Goal: Information Seeking & Learning: Learn about a topic

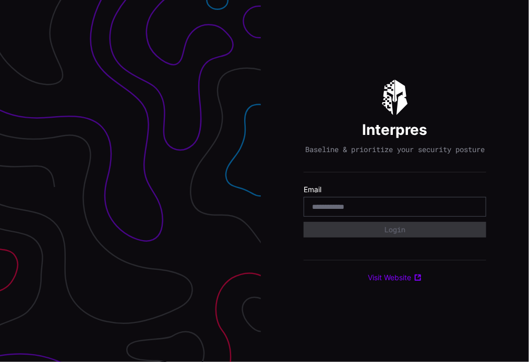
click at [415, 212] on input "email" at bounding box center [395, 206] width 166 height 9
type input "**********"
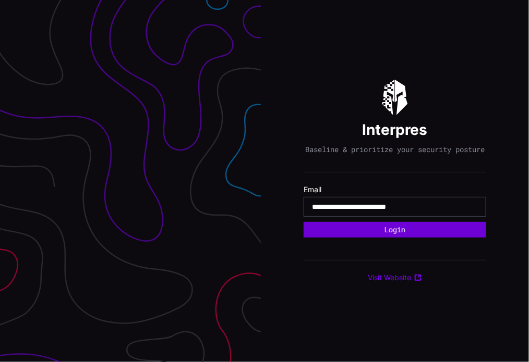
click at [405, 238] on form "**********" at bounding box center [395, 211] width 183 height 53
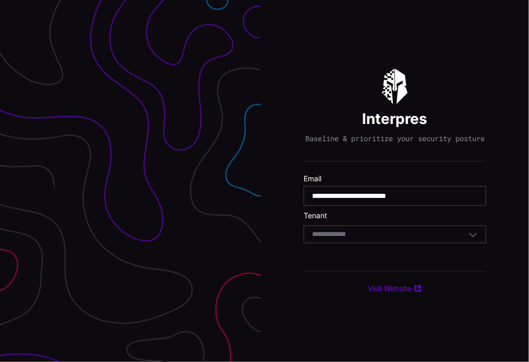
click at [405, 239] on div "Select Tenant" at bounding box center [390, 234] width 156 height 9
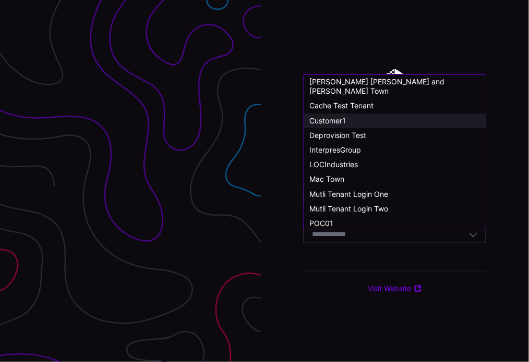
click at [338, 116] on div "Customer1" at bounding box center [394, 120] width 171 height 9
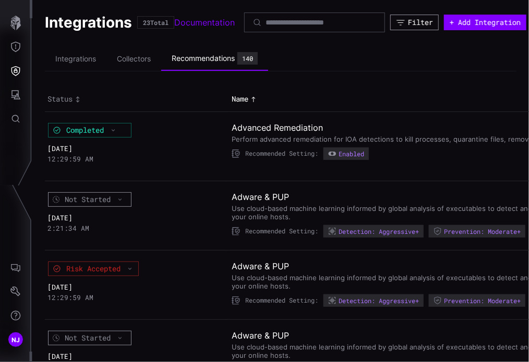
click at [415, 20] on div "Filter" at bounding box center [420, 22] width 25 height 9
click at [13, 116] on icon "Global Search" at bounding box center [16, 119] width 8 height 8
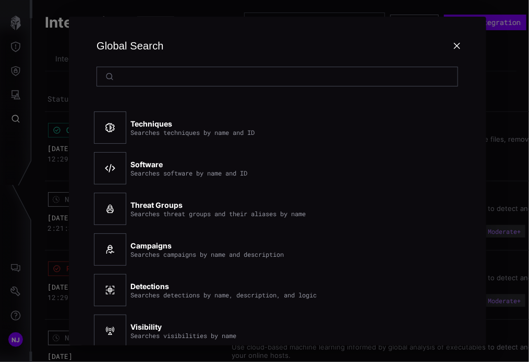
click at [18, 92] on div at bounding box center [264, 181] width 529 height 362
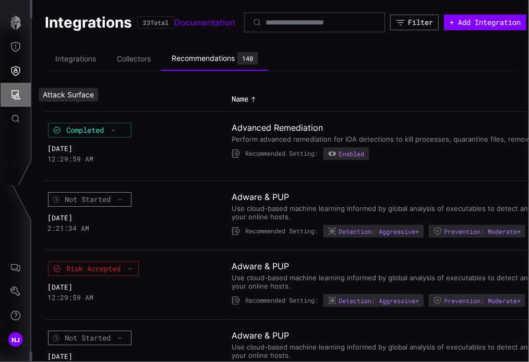
click at [13, 100] on icon "Attack Surface" at bounding box center [15, 95] width 10 height 10
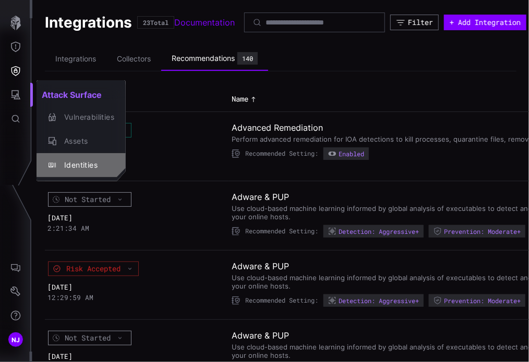
click at [80, 162] on div "Identities" at bounding box center [86, 165] width 55 height 13
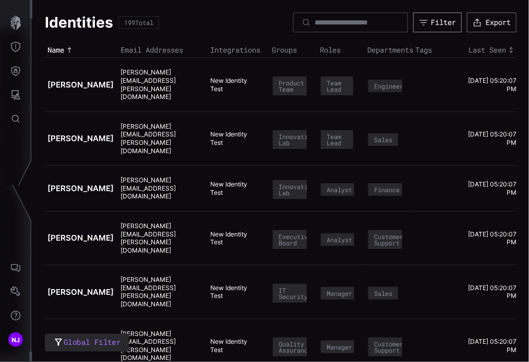
click at [431, 25] on div "Filter" at bounding box center [443, 22] width 25 height 9
click at [16, 67] on icon "Defense Surface" at bounding box center [15, 71] width 10 height 10
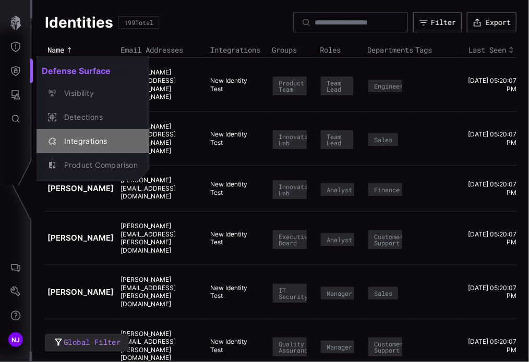
click at [86, 138] on div "Integrations" at bounding box center [98, 141] width 79 height 13
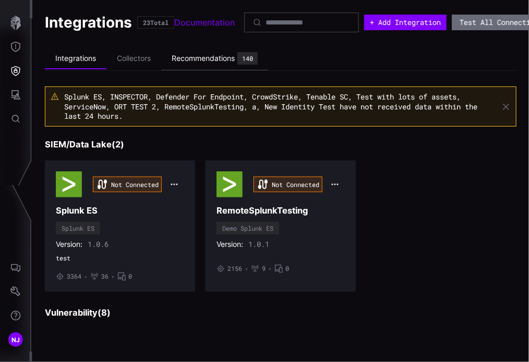
click at [205, 61] on div "Recommendations" at bounding box center [203, 58] width 63 height 9
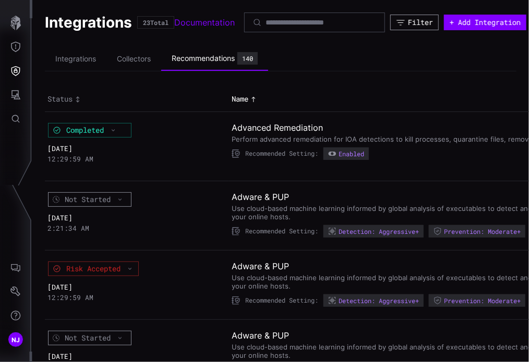
click at [411, 27] on div "Filter" at bounding box center [420, 22] width 25 height 9
click at [186, 87] on th "Status" at bounding box center [137, 99] width 184 height 25
click at [17, 50] on icon "Threat Exposure" at bounding box center [15, 47] width 10 height 10
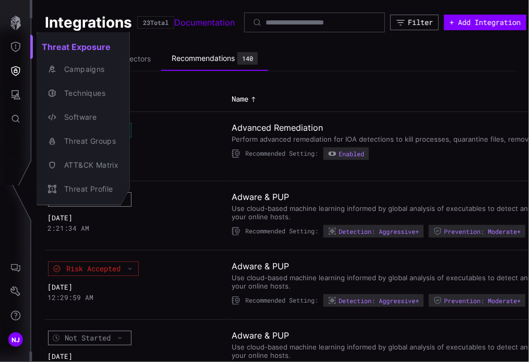
click at [17, 75] on div at bounding box center [264, 181] width 529 height 362
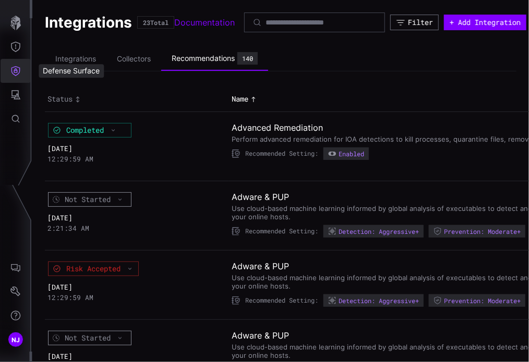
click at [17, 75] on icon "Defense Surface" at bounding box center [15, 71] width 10 height 10
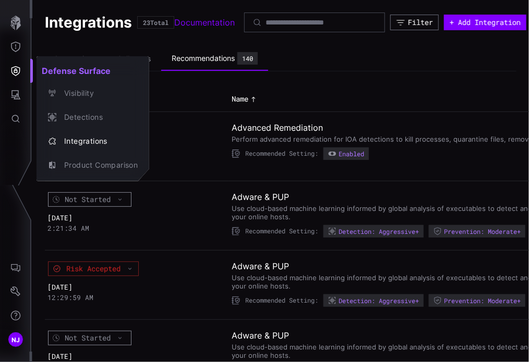
click at [8, 100] on div at bounding box center [264, 181] width 529 height 362
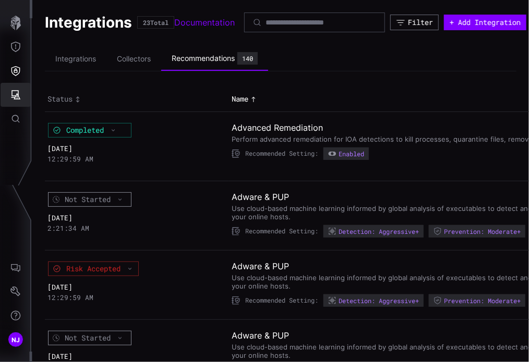
click at [18, 94] on icon "Attack Surface" at bounding box center [15, 94] width 9 height 9
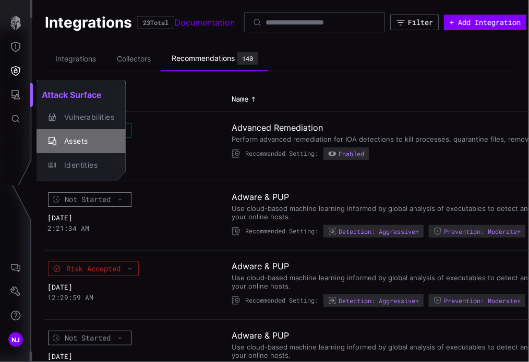
click at [69, 139] on div "Assets" at bounding box center [86, 141] width 55 height 13
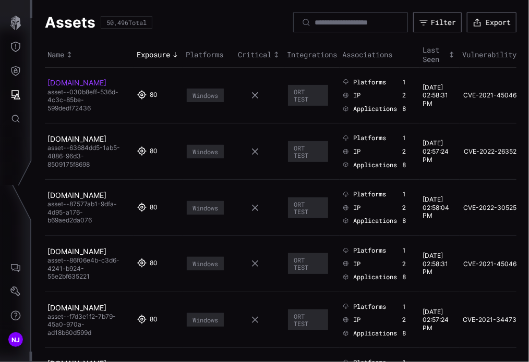
click at [77, 87] on link "[DOMAIN_NAME]" at bounding box center [76, 82] width 59 height 9
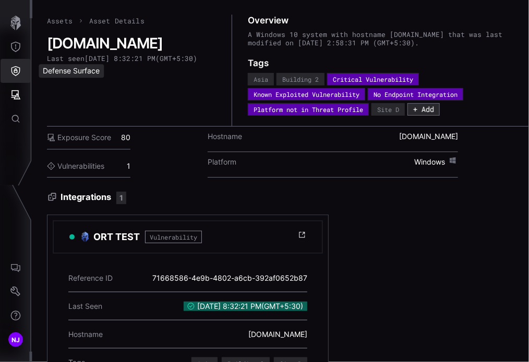
click at [13, 74] on icon "Defense Surface" at bounding box center [15, 71] width 9 height 10
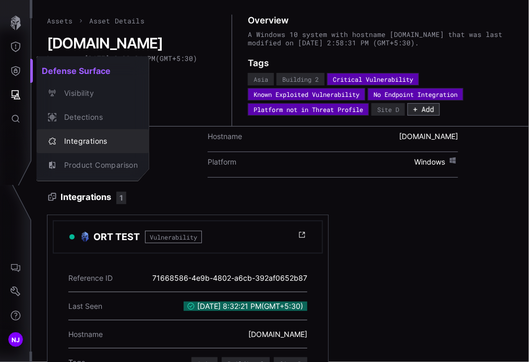
click at [76, 141] on div "Integrations" at bounding box center [98, 141] width 79 height 13
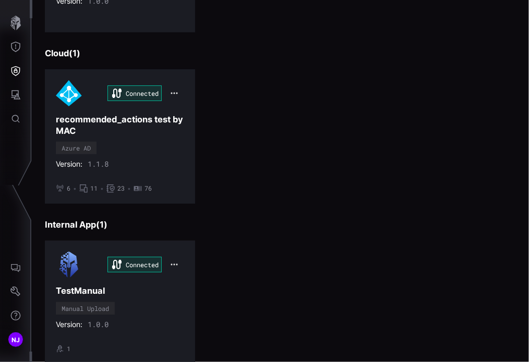
scroll to position [1535, 0]
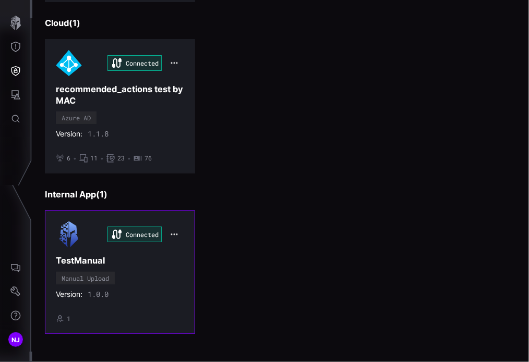
click at [130, 270] on div "Connected TestManual Manual Upload Version: 1.0.0 • 1" at bounding box center [120, 272] width 128 height 101
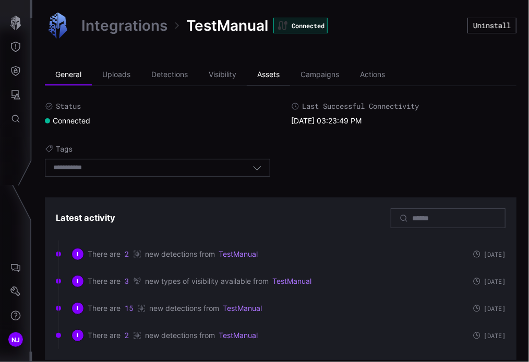
click at [269, 78] on li "Assets" at bounding box center [268, 75] width 43 height 21
